Goal: Transaction & Acquisition: Download file/media

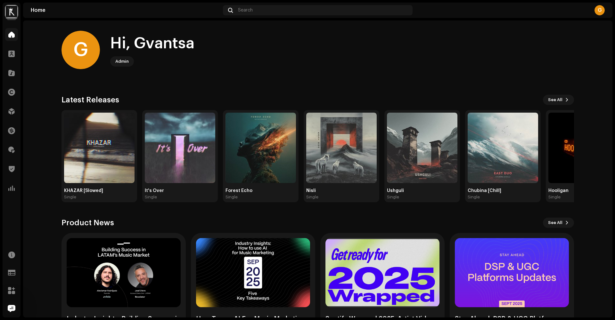
scroll to position [23, 0]
click at [601, 13] on div "G" at bounding box center [599, 10] width 10 height 10
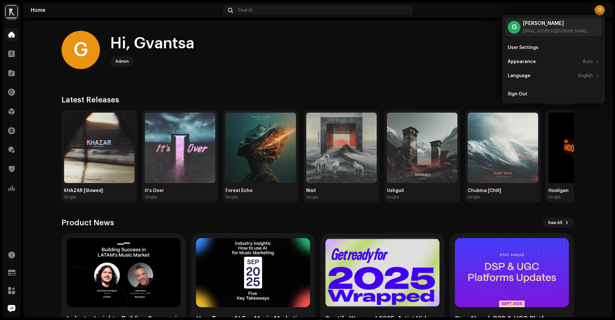
scroll to position [0, 0]
click at [12, 14] on img at bounding box center [11, 11] width 13 height 13
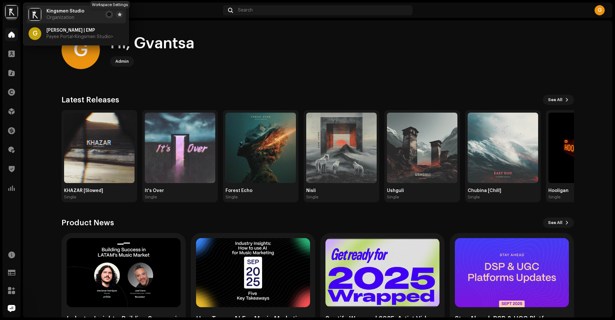
click at [110, 15] on span at bounding box center [109, 14] width 4 height 5
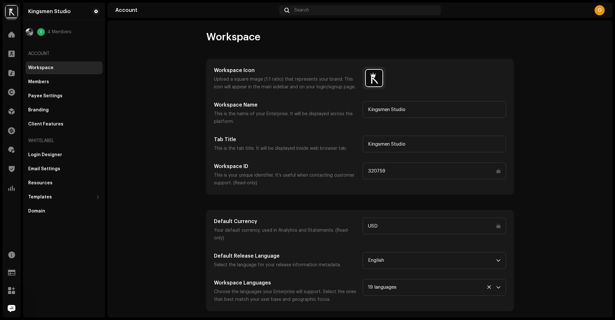
click at [398, 172] on input "320759" at bounding box center [433, 171] width 143 height 17
click at [14, 72] on span at bounding box center [11, 72] width 6 height 5
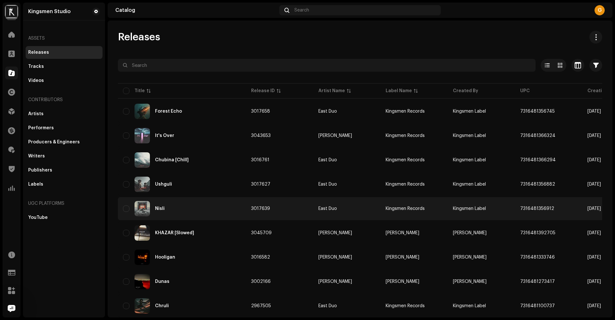
click at [274, 208] on td "3017639" at bounding box center [279, 208] width 67 height 23
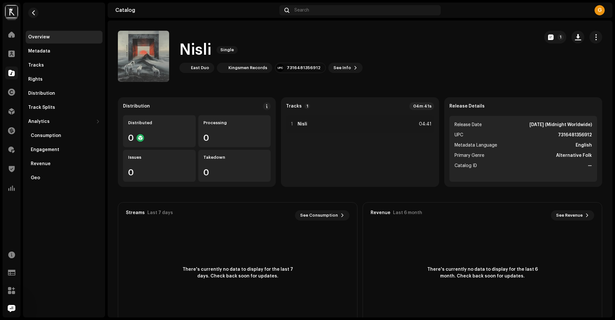
click at [274, 208] on div "Streams Last 7 days See Consumption 0" at bounding box center [237, 216] width 239 height 26
click at [340, 70] on span "See Info" at bounding box center [342, 67] width 18 height 13
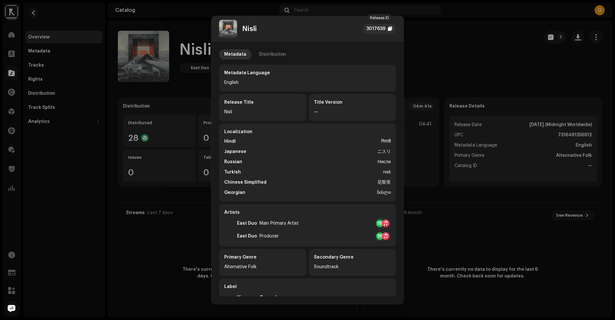
click at [388, 30] on div at bounding box center [390, 28] width 4 height 5
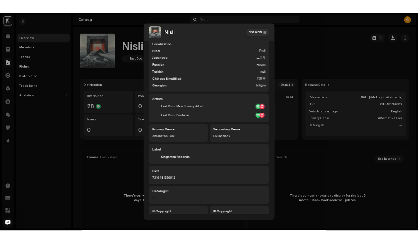
scroll to position [87, 0]
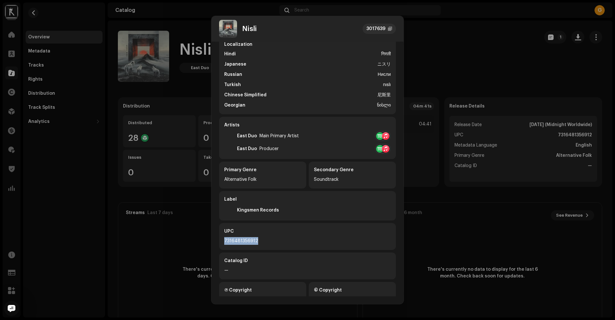
copy div "7316481356912"
drag, startPoint x: 259, startPoint y: 241, endPoint x: 225, endPoint y: 242, distance: 34.0
click at [225, 242] on div "7316481356912" at bounding box center [307, 241] width 167 height 8
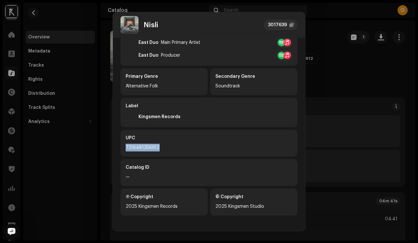
scroll to position [177, 0]
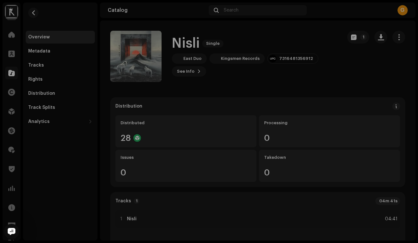
click at [339, 84] on div "Nisli 3017639 Metadata Distribution Metadata Language English Release Title Nis…" at bounding box center [209, 121] width 418 height 243
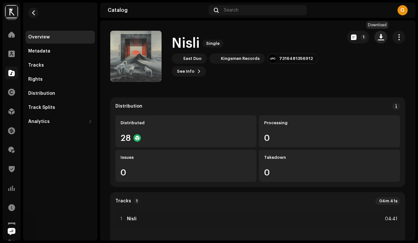
click at [378, 38] on span "button" at bounding box center [381, 37] width 6 height 5
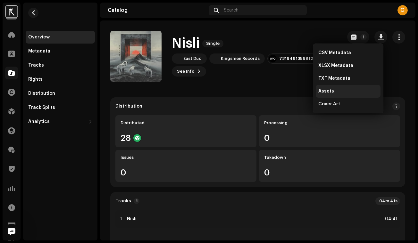
click at [330, 90] on span "Assets" at bounding box center [326, 91] width 16 height 5
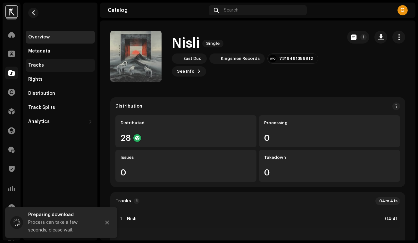
click at [42, 65] on div "Tracks" at bounding box center [36, 65] width 16 height 5
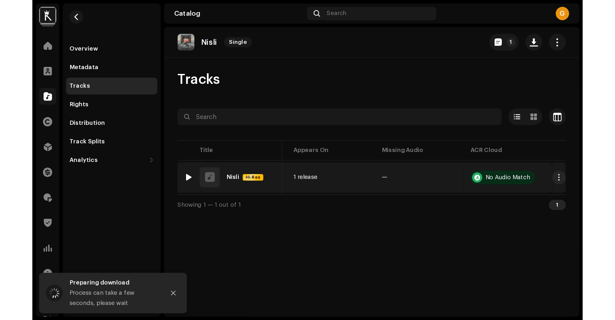
scroll to position [0, 266]
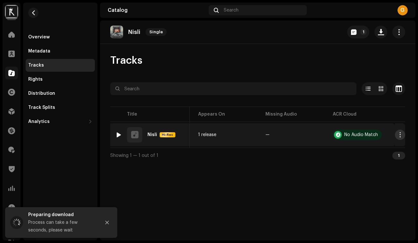
click at [401, 136] on span "button" at bounding box center [399, 134] width 5 height 5
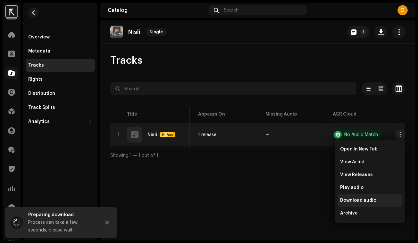
click at [360, 201] on span "Download audio" at bounding box center [358, 200] width 36 height 5
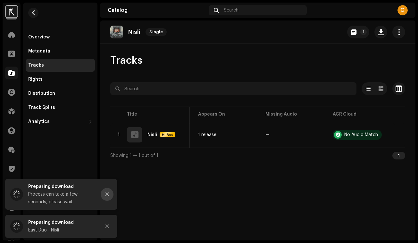
click at [107, 197] on button "Close" at bounding box center [107, 194] width 13 height 13
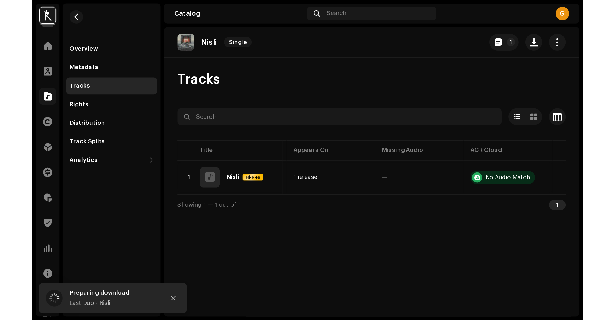
scroll to position [0, 125]
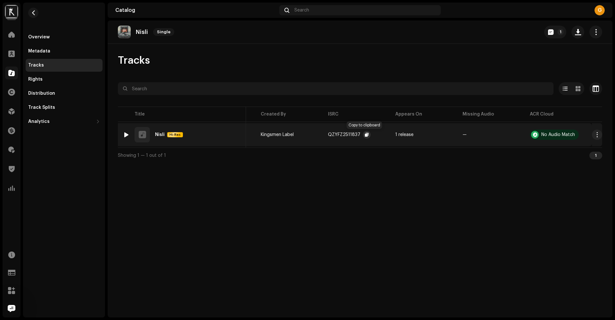
click at [365, 135] on span "button" at bounding box center [367, 134] width 4 height 5
